Goal: Information Seeking & Learning: Learn about a topic

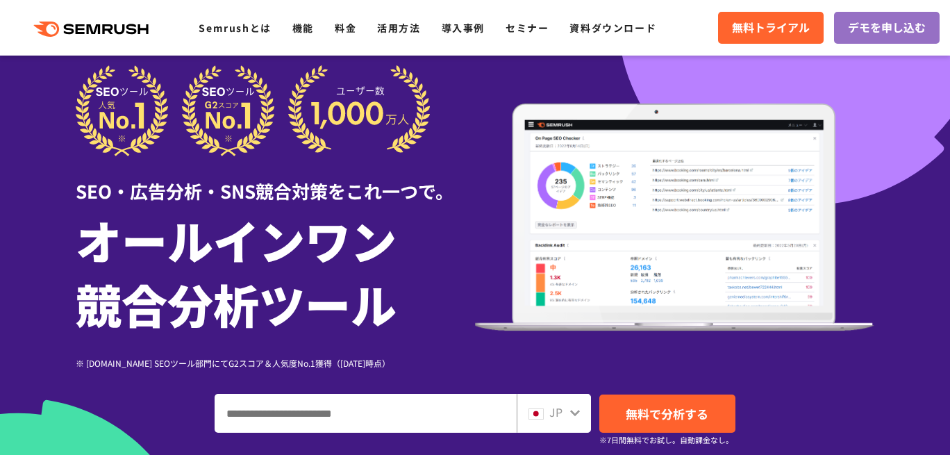
scroll to position [30, 0]
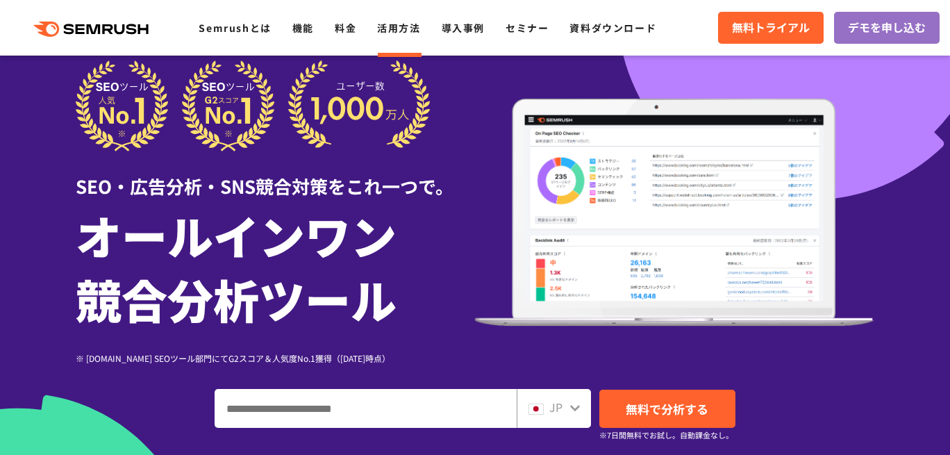
click at [396, 26] on link "活用方法" at bounding box center [398, 28] width 43 height 14
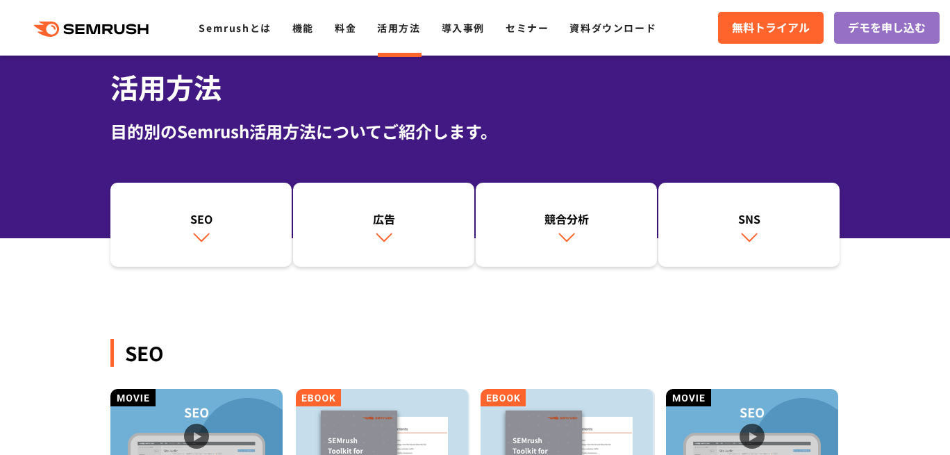
scroll to position [140, 0]
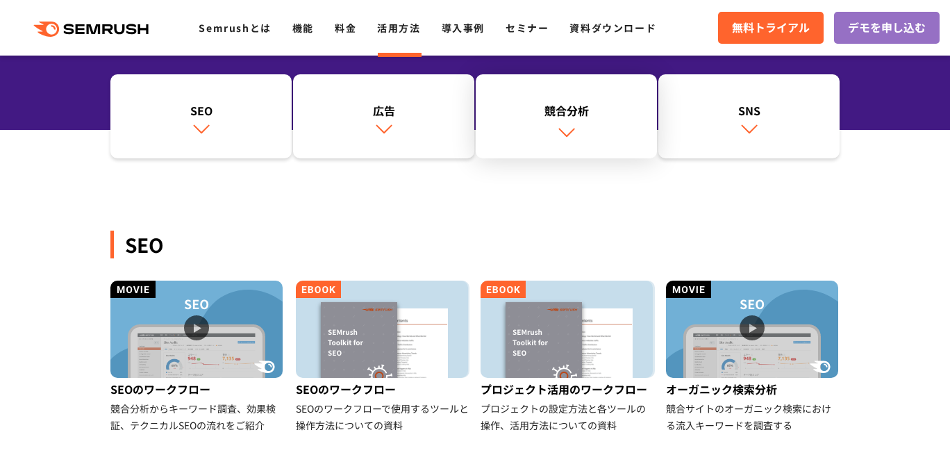
click at [586, 125] on link "競合分析" at bounding box center [566, 116] width 181 height 85
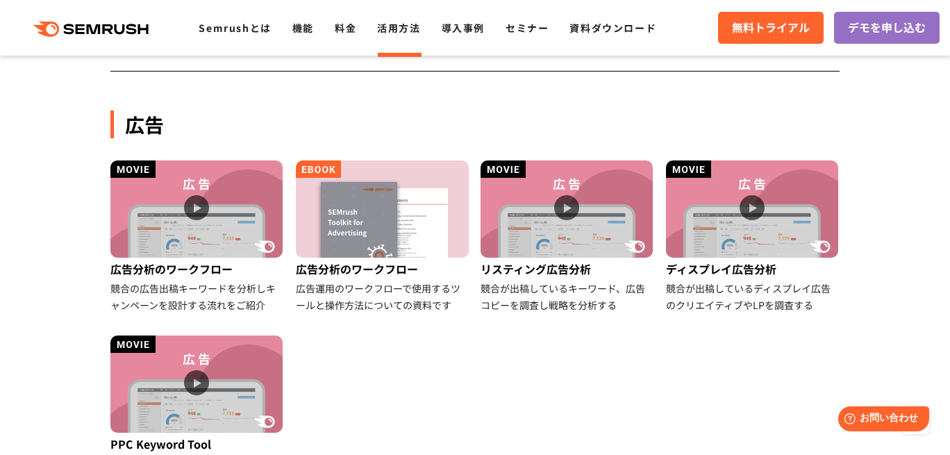
scroll to position [757, 0]
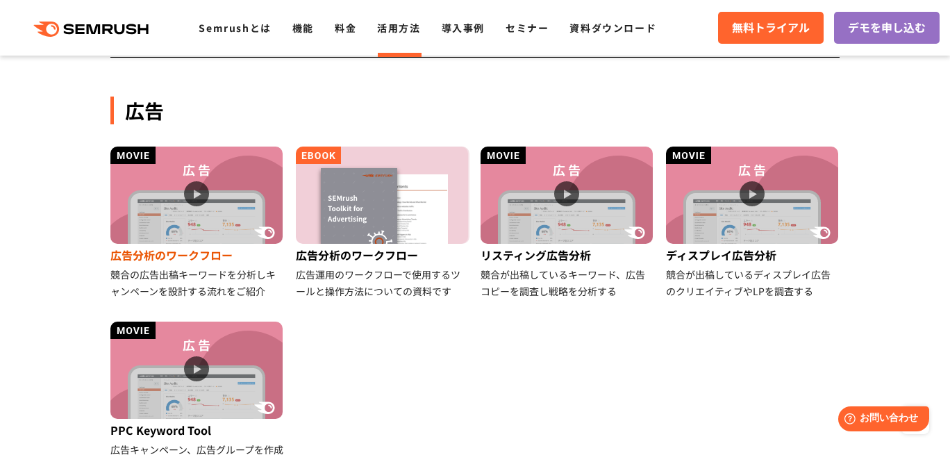
click at [174, 203] on img at bounding box center [196, 195] width 172 height 97
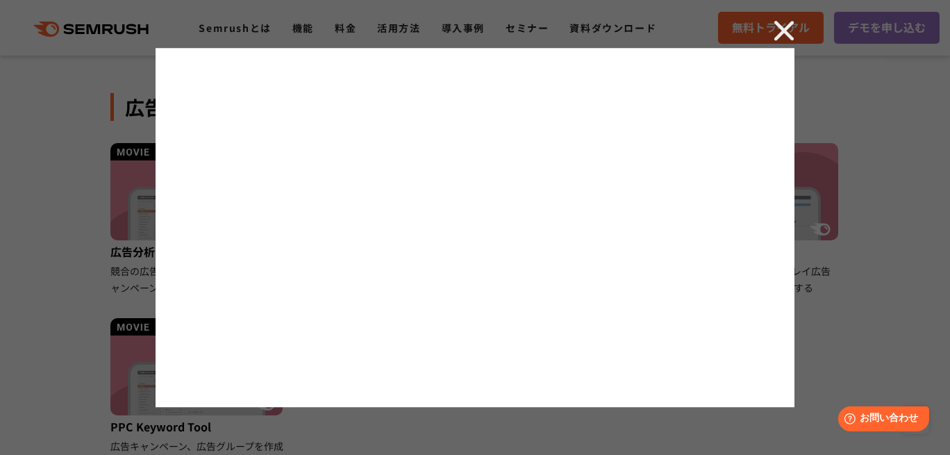
scroll to position [775, 0]
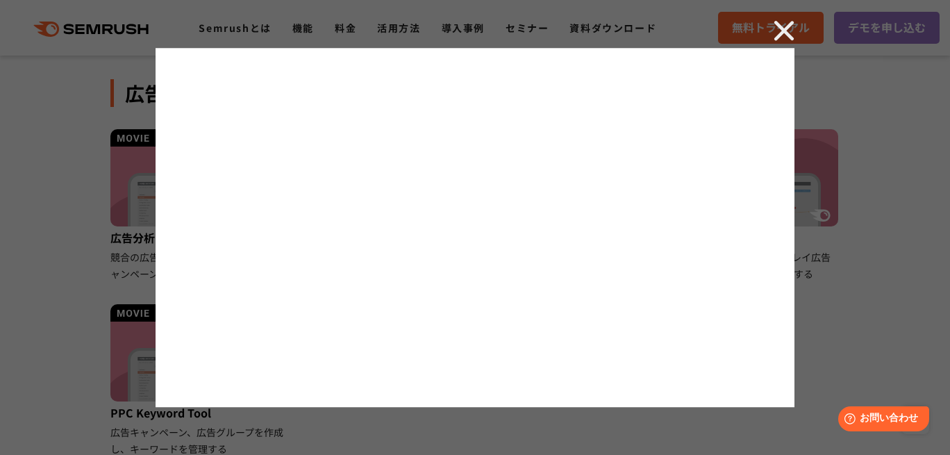
click at [783, 31] on img at bounding box center [784, 30] width 21 height 21
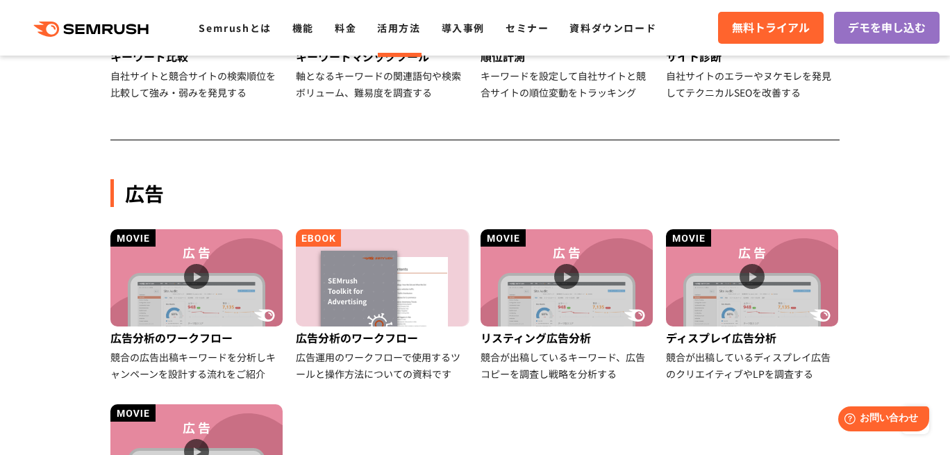
scroll to position [678, 0]
